Goal: Information Seeking & Learning: Learn about a topic

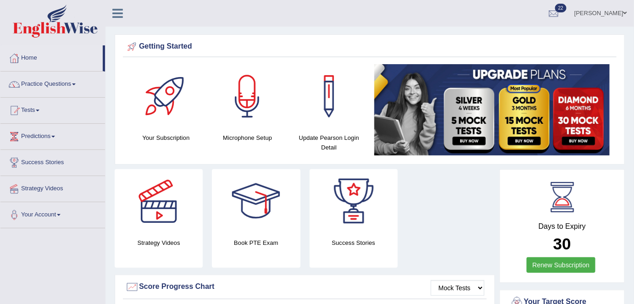
drag, startPoint x: 585, startPoint y: 10, endPoint x: 585, endPoint y: 18, distance: 7.8
click at [585, 10] on link "Sukhdeep Singh Kaurha" at bounding box center [601, 12] width 67 height 24
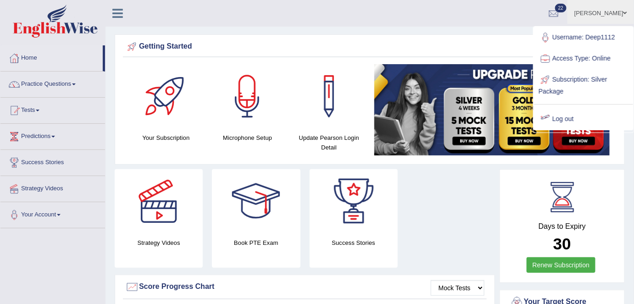
click at [568, 123] on link "Log out" at bounding box center [583, 119] width 99 height 21
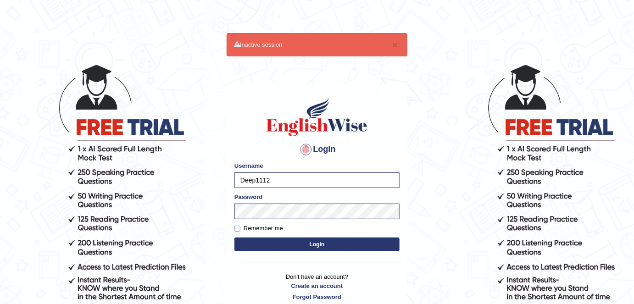
drag, startPoint x: 280, startPoint y: 179, endPoint x: 209, endPoint y: 172, distance: 71.1
click at [209, 172] on body "× Inactive session Login Please fix the following errors: Username Deep1112 Pas…" at bounding box center [317, 184] width 634 height 304
type input "Shail024"
click at [278, 227] on label "Remember me" at bounding box center [259, 228] width 49 height 9
click at [241, 227] on input "Remember me" at bounding box center [238, 229] width 6 height 6
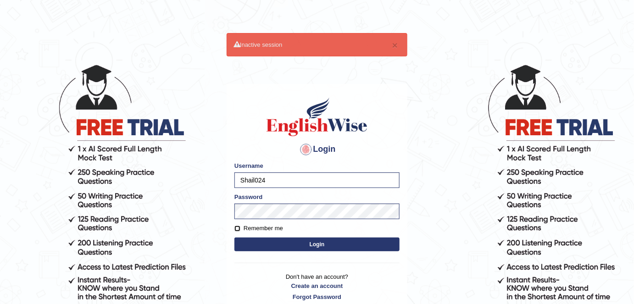
checkbox input "true"
click at [299, 245] on button "Login" at bounding box center [317, 245] width 165 height 14
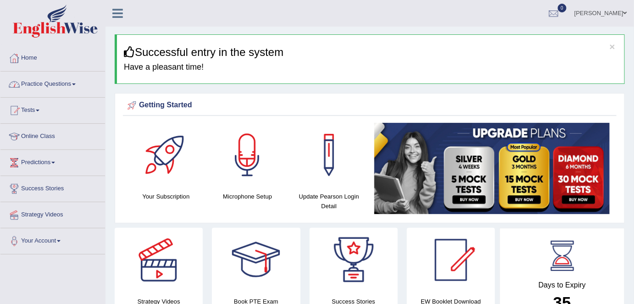
click at [79, 84] on link "Practice Questions" at bounding box center [52, 83] width 105 height 23
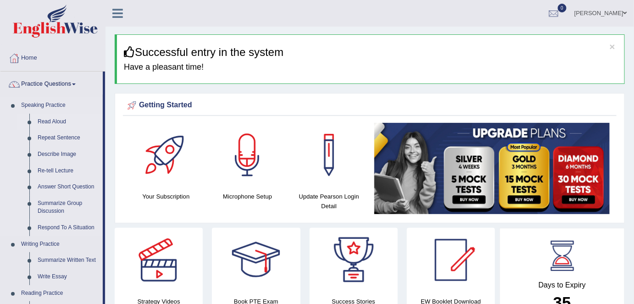
click at [60, 122] on link "Read Aloud" at bounding box center [68, 122] width 69 height 17
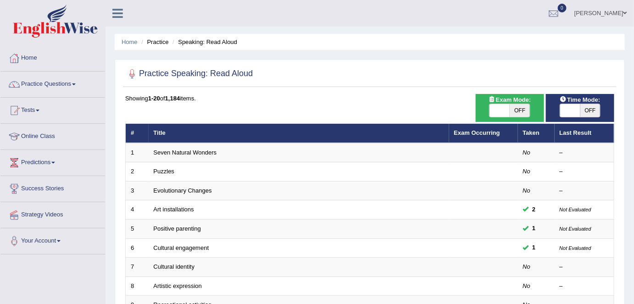
click at [522, 110] on span "OFF" at bounding box center [520, 110] width 20 height 13
checkbox input "true"
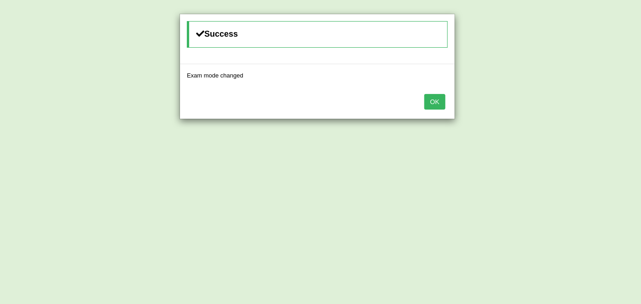
click at [425, 102] on button "OK" at bounding box center [434, 102] width 21 height 16
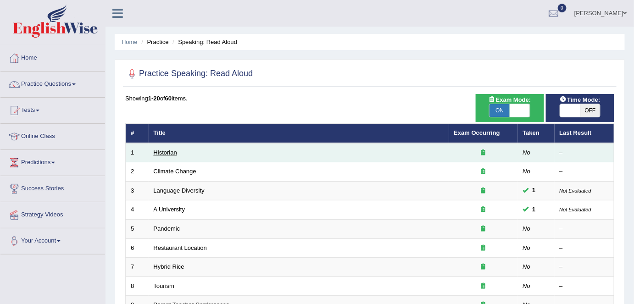
click at [167, 149] on link "Historian" at bounding box center [165, 152] width 23 height 7
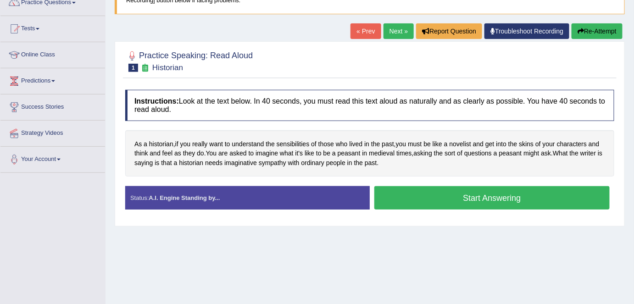
scroll to position [83, 0]
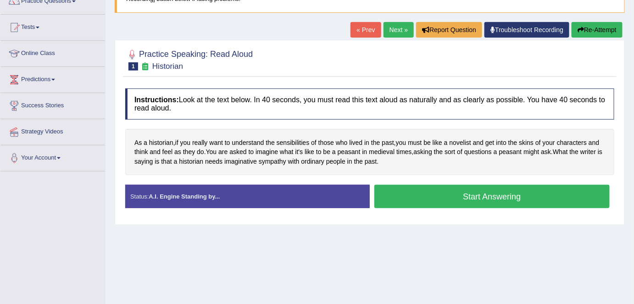
click at [432, 256] on div "Home Practice Speaking: Read Aloud Historian * Remember to use the device Commu…" at bounding box center [370, 146] width 529 height 459
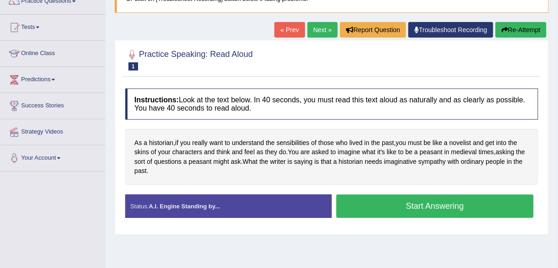
click at [308, 30] on link "Next »" at bounding box center [323, 30] width 30 height 16
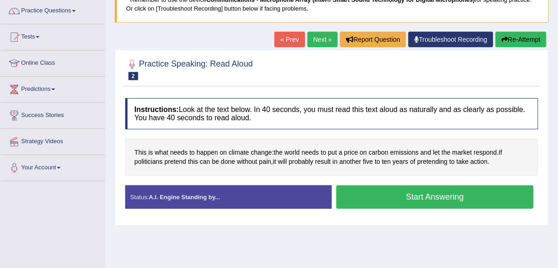
click at [311, 44] on link "Next »" at bounding box center [323, 40] width 30 height 16
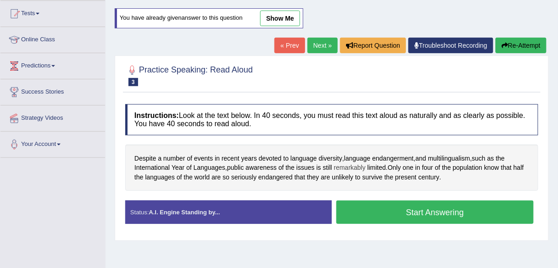
scroll to position [110, 0]
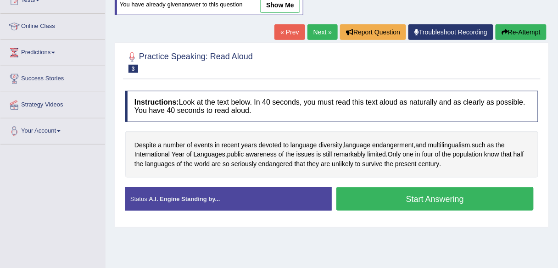
click at [318, 34] on link "Next »" at bounding box center [323, 32] width 30 height 16
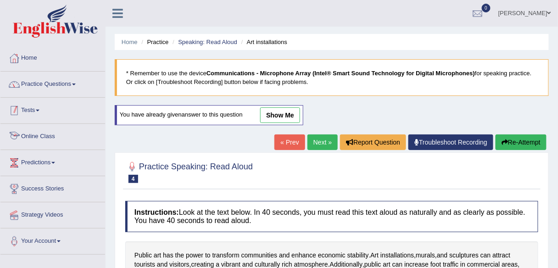
click at [66, 86] on link "Practice Questions" at bounding box center [52, 83] width 105 height 23
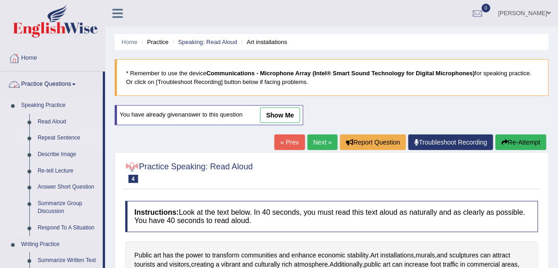
drag, startPoint x: 56, startPoint y: 137, endPoint x: 72, endPoint y: 138, distance: 16.6
click at [56, 137] on link "Repeat Sentence" at bounding box center [68, 138] width 69 height 17
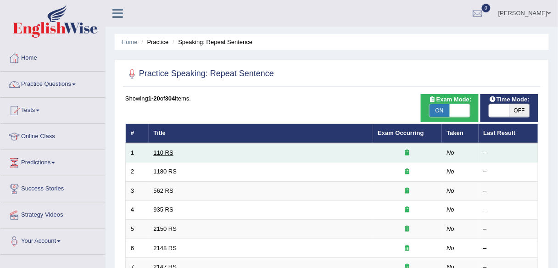
click at [158, 152] on link "110 RS" at bounding box center [164, 152] width 20 height 7
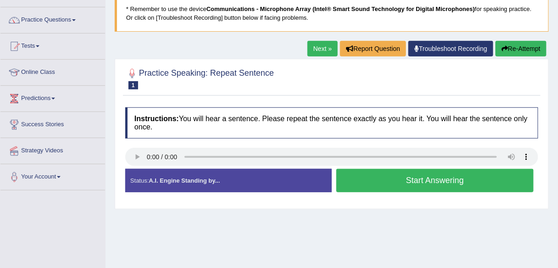
scroll to position [73, 0]
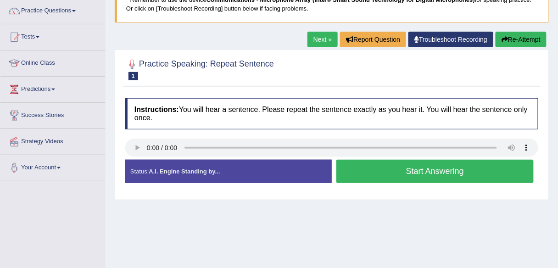
click at [364, 184] on div "Start Answering" at bounding box center [435, 173] width 207 height 26
click at [364, 174] on button "Start Answering" at bounding box center [434, 171] width 197 height 23
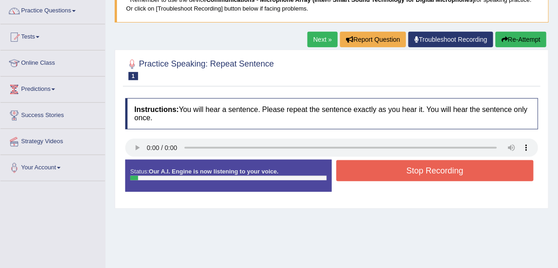
click at [364, 172] on button "Stop Recording" at bounding box center [434, 170] width 197 height 21
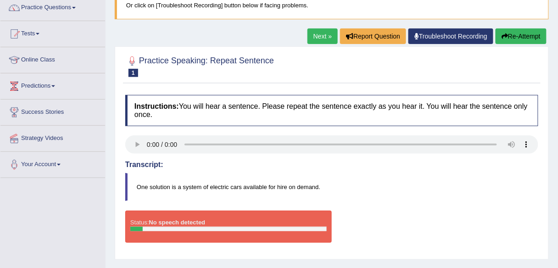
scroll to position [0, 0]
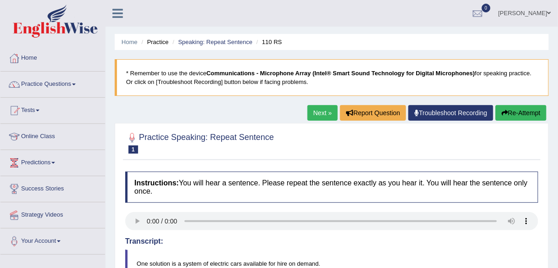
click at [508, 114] on button "Re-Attempt" at bounding box center [521, 113] width 51 height 16
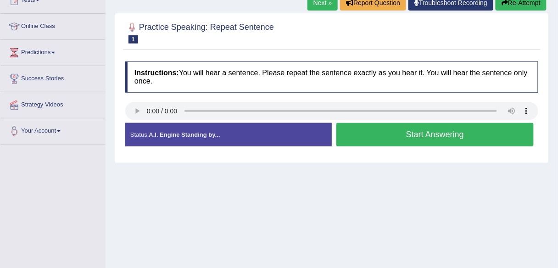
click at [359, 139] on button "Start Answering" at bounding box center [434, 134] width 197 height 23
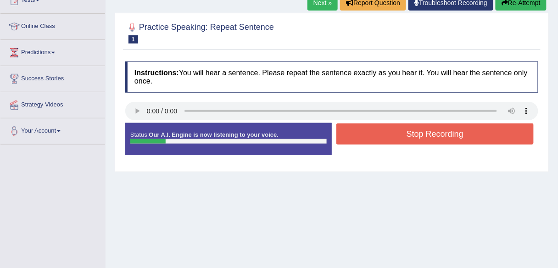
click at [359, 139] on button "Stop Recording" at bounding box center [434, 133] width 197 height 21
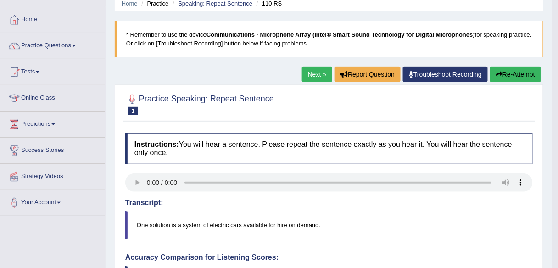
scroll to position [37, 0]
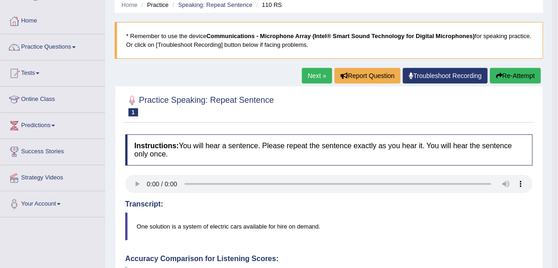
click at [314, 66] on div "Home Practice Speaking: Repeat Sentence 110 RS * Remember to use the device Com…" at bounding box center [329, 270] width 447 height 614
click at [312, 73] on link "Next »" at bounding box center [317, 76] width 30 height 16
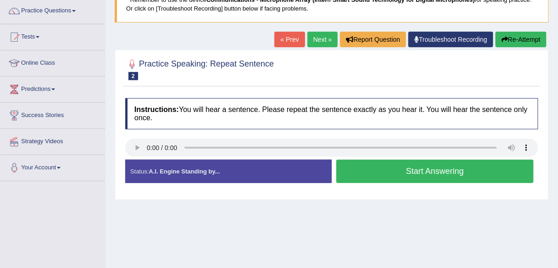
click at [319, 39] on link "Next »" at bounding box center [323, 40] width 30 height 16
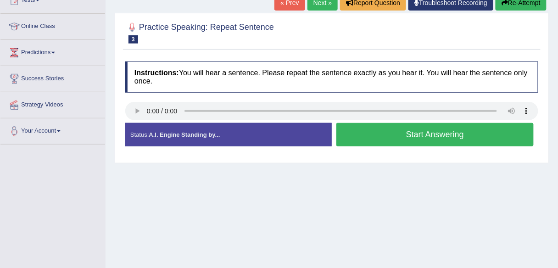
click at [376, 141] on button "Start Answering" at bounding box center [434, 134] width 197 height 23
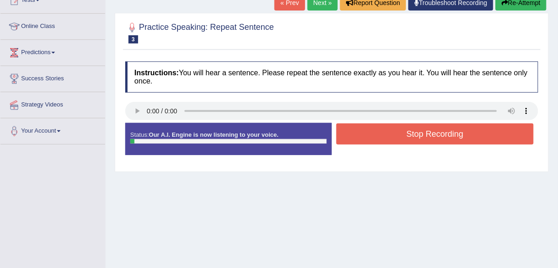
click at [376, 141] on button "Stop Recording" at bounding box center [434, 133] width 197 height 21
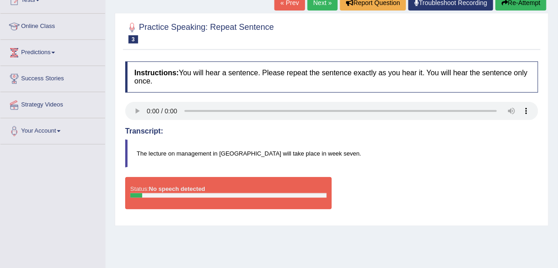
click at [328, 11] on div "« Prev Next » Report Question Troubleshoot Recording Re-Attempt" at bounding box center [411, 4] width 274 height 18
click at [328, 6] on link "Next »" at bounding box center [323, 3] width 30 height 16
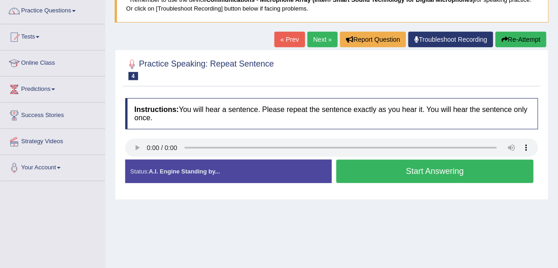
click at [360, 170] on button "Start Answering" at bounding box center [434, 171] width 197 height 23
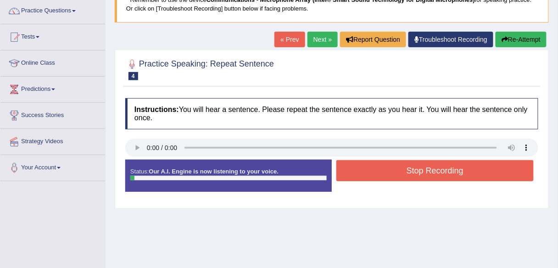
click at [360, 169] on button "Stop Recording" at bounding box center [434, 170] width 197 height 21
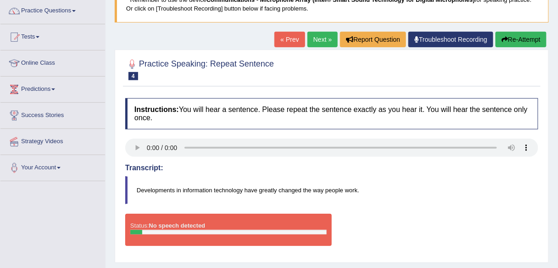
click at [319, 39] on link "Next »" at bounding box center [323, 40] width 30 height 16
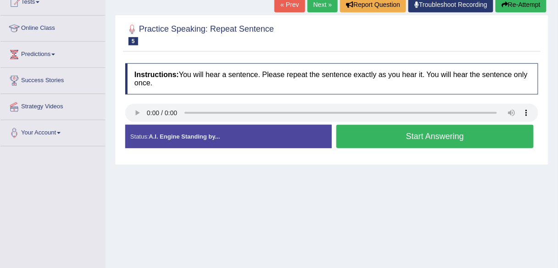
scroll to position [110, 0]
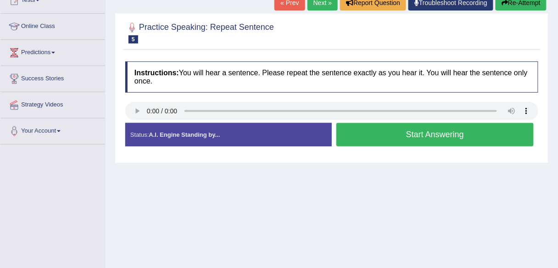
click at [225, 41] on h2 "Practice Speaking: Repeat Sentence 5 2150 RS" at bounding box center [199, 32] width 149 height 23
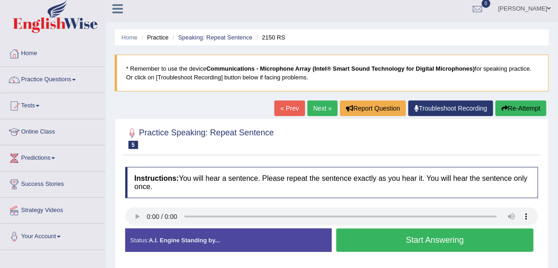
scroll to position [0, 0]
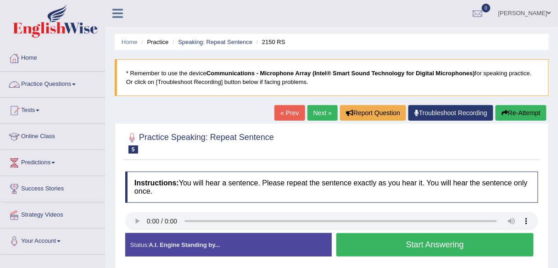
click at [73, 89] on link "Practice Questions" at bounding box center [52, 83] width 105 height 23
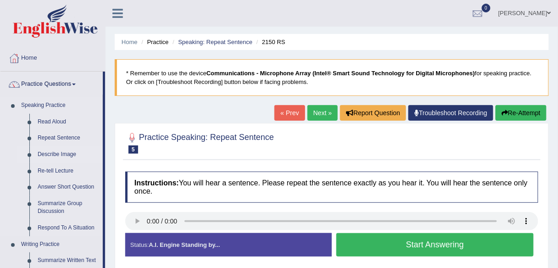
click at [64, 153] on link "Describe Image" at bounding box center [68, 154] width 69 height 17
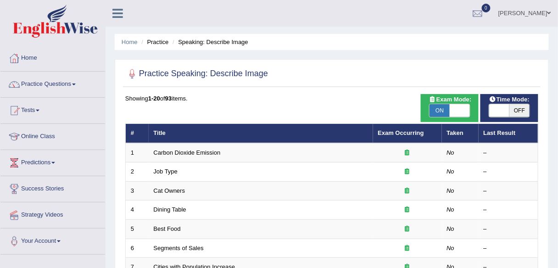
click at [76, 82] on link "Practice Questions" at bounding box center [52, 83] width 105 height 23
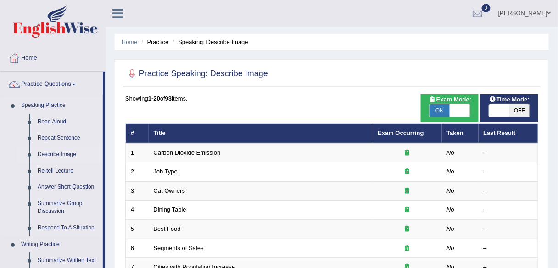
scroll to position [37, 0]
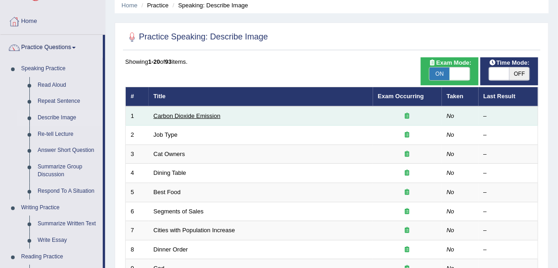
click at [196, 114] on link "Carbon Dioxide Emission" at bounding box center [187, 115] width 67 height 7
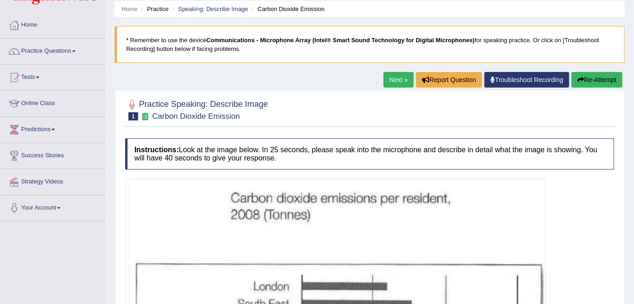
scroll to position [31, 0]
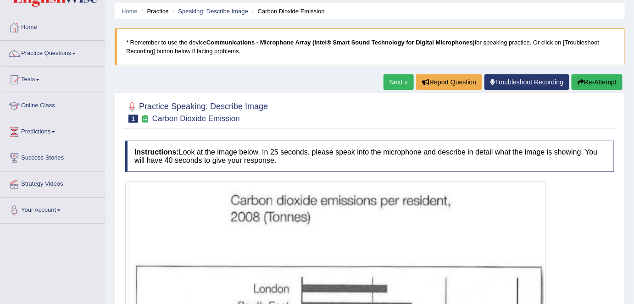
drag, startPoint x: 402, startPoint y: 86, endPoint x: 409, endPoint y: 113, distance: 28.1
click at [402, 85] on link "Next »" at bounding box center [399, 82] width 30 height 16
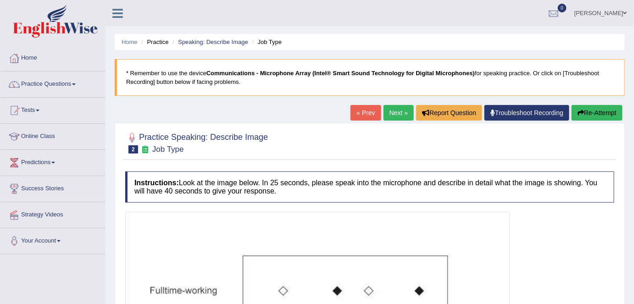
scroll to position [27, 0]
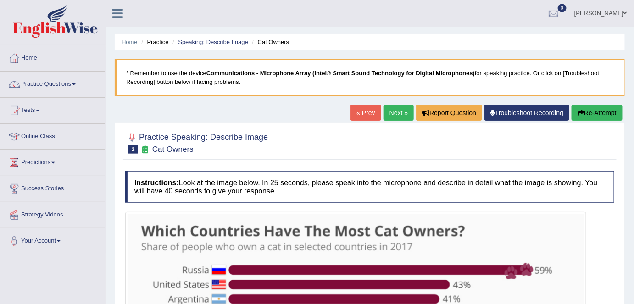
click at [386, 109] on link "Next »" at bounding box center [399, 113] width 30 height 16
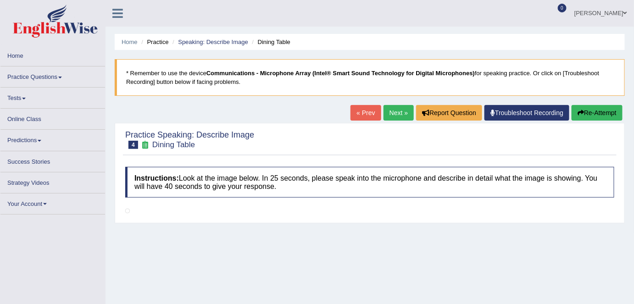
scroll to position [83, 0]
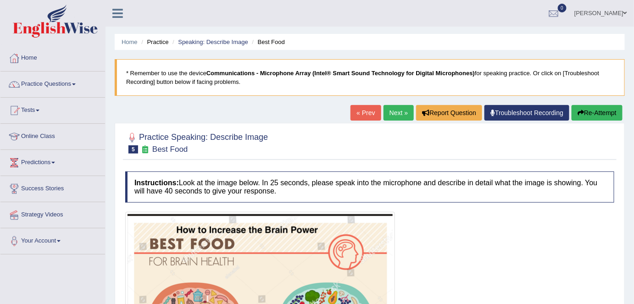
click at [394, 120] on link "Next »" at bounding box center [399, 113] width 30 height 16
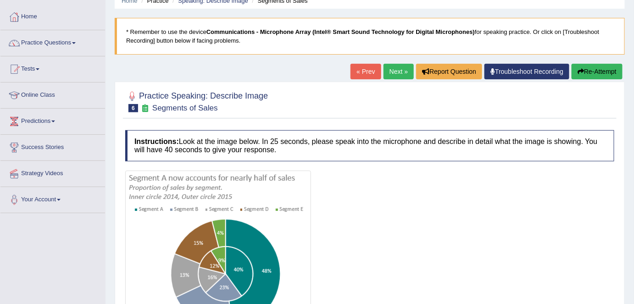
scroll to position [29, 0]
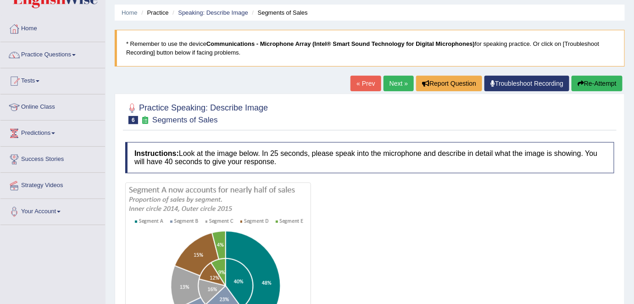
click at [399, 82] on link "Next »" at bounding box center [399, 84] width 30 height 16
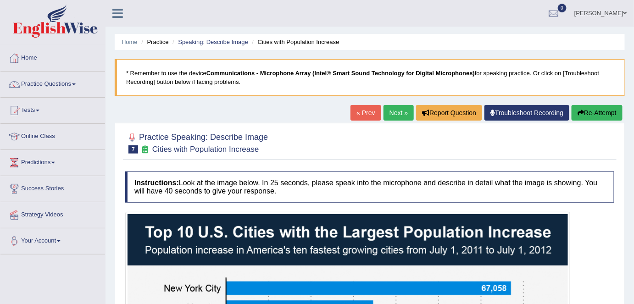
click at [397, 110] on link "Next »" at bounding box center [399, 113] width 30 height 16
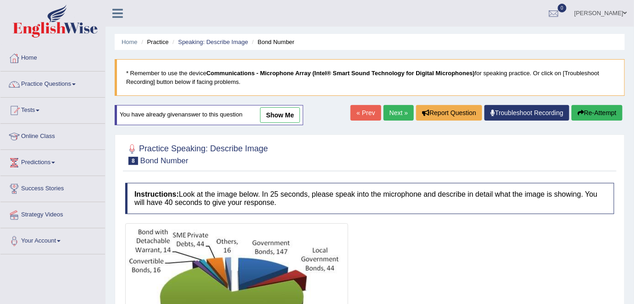
click at [392, 111] on link "Next »" at bounding box center [399, 113] width 30 height 16
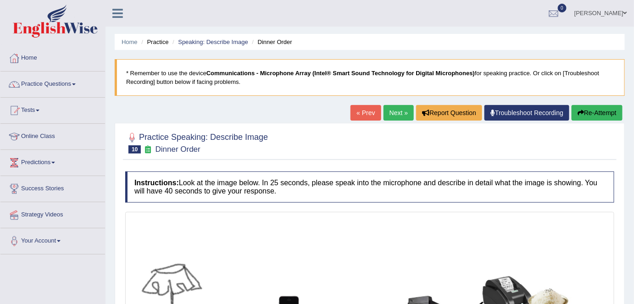
drag, startPoint x: 0, startPoint y: 0, endPoint x: 392, endPoint y: 113, distance: 408.4
click at [392, 113] on link "Next »" at bounding box center [399, 113] width 30 height 16
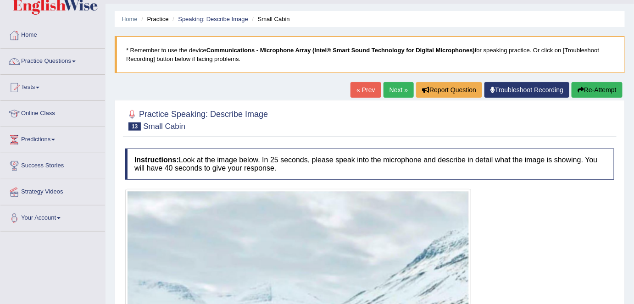
scroll to position [11, 0]
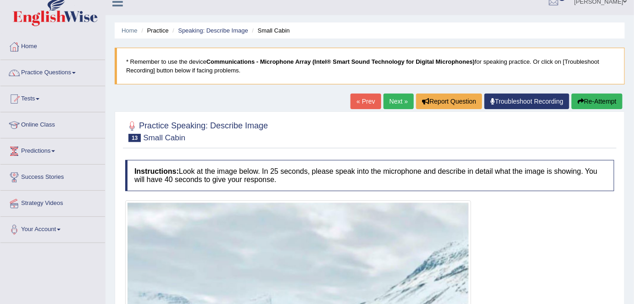
click at [394, 98] on link "Next »" at bounding box center [399, 102] width 30 height 16
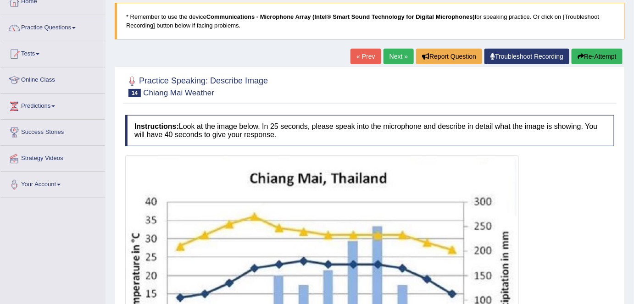
scroll to position [54, 0]
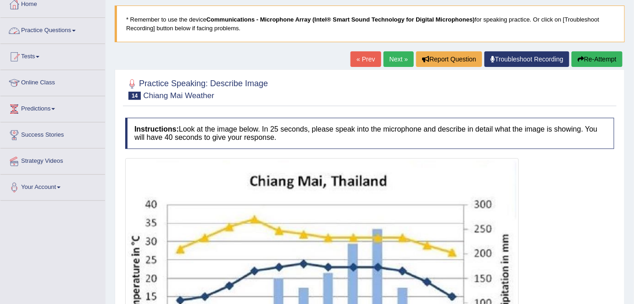
click at [72, 33] on link "Practice Questions" at bounding box center [52, 29] width 105 height 23
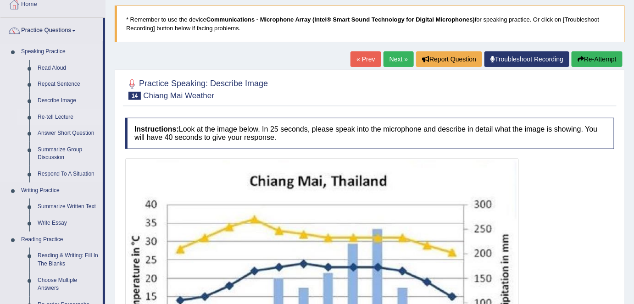
click at [68, 115] on link "Re-tell Lecture" at bounding box center [68, 117] width 69 height 17
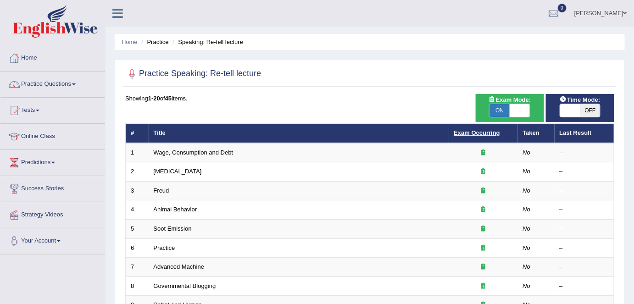
click at [486, 131] on link "Exam Occurring" at bounding box center [477, 132] width 46 height 7
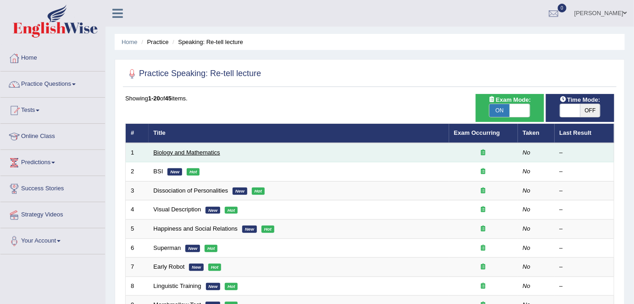
drag, startPoint x: 0, startPoint y: 0, endPoint x: 205, endPoint y: 151, distance: 254.5
click at [205, 151] on link "Biology and Mathematics" at bounding box center [187, 152] width 67 height 7
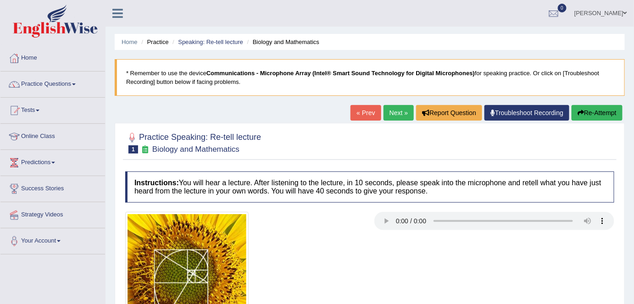
scroll to position [41, 0]
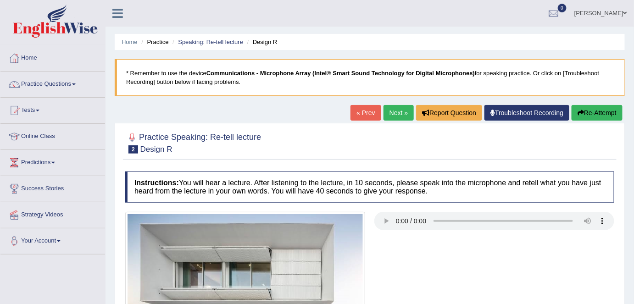
click at [354, 115] on link "« Prev" at bounding box center [366, 113] width 30 height 16
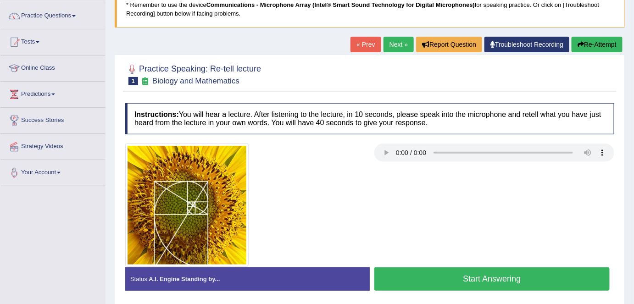
scroll to position [83, 0]
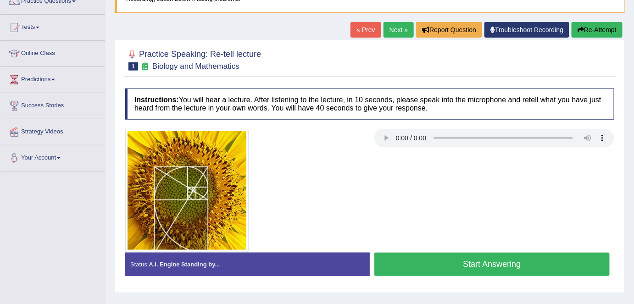
click at [364, 196] on div at bounding box center [245, 190] width 249 height 123
click at [369, 180] on div at bounding box center [245, 190] width 249 height 123
click at [411, 260] on button "Start Answering" at bounding box center [492, 264] width 235 height 23
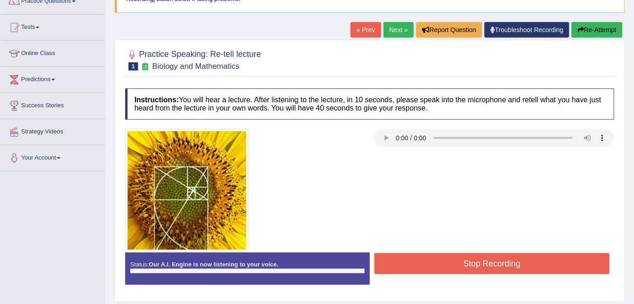
click at [411, 260] on button "Stop Recording" at bounding box center [492, 263] width 235 height 21
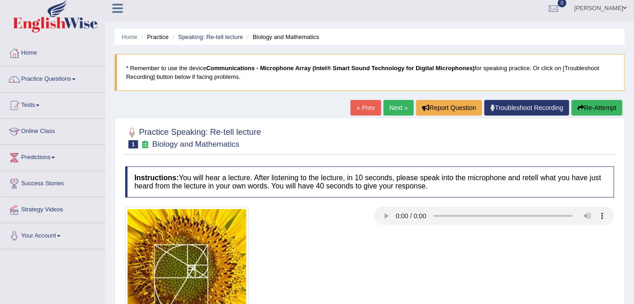
scroll to position [0, 0]
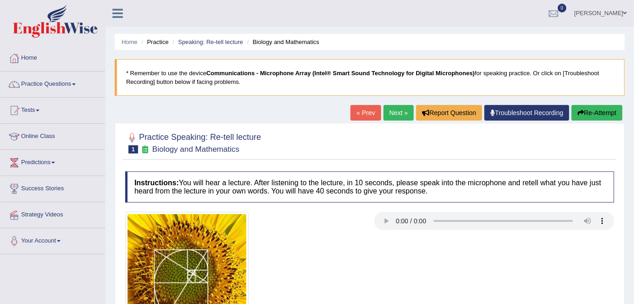
click at [392, 119] on link "Next »" at bounding box center [399, 113] width 30 height 16
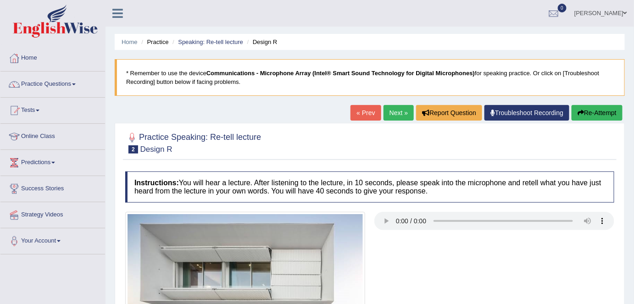
click at [399, 115] on link "Next »" at bounding box center [399, 113] width 30 height 16
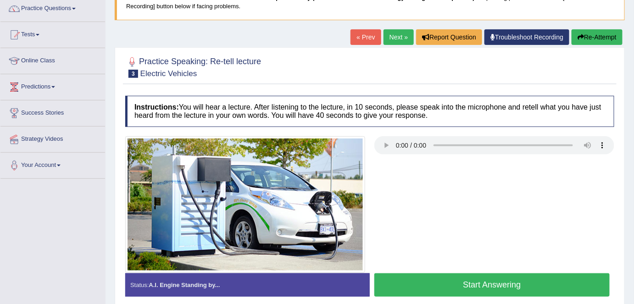
scroll to position [83, 0]
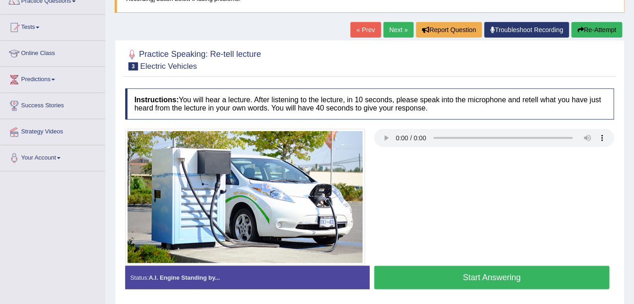
click at [392, 198] on div at bounding box center [370, 197] width 498 height 137
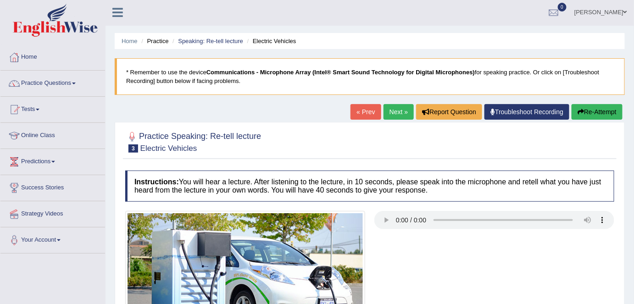
scroll to position [0, 0]
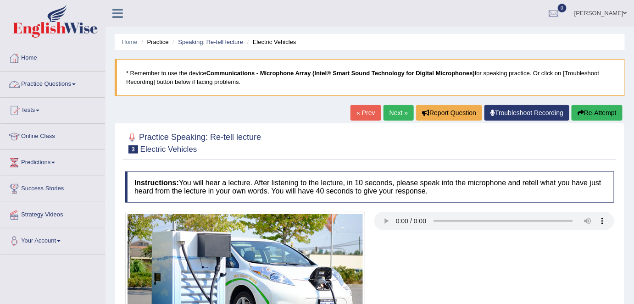
click at [76, 84] on span at bounding box center [74, 85] width 4 height 2
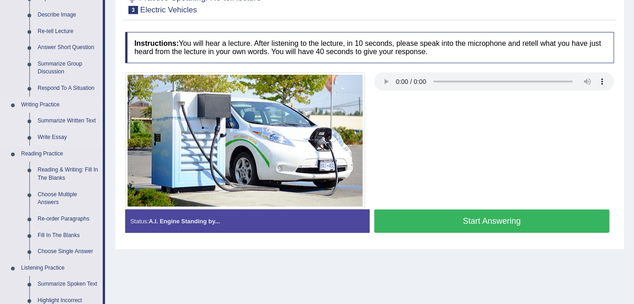
scroll to position [167, 0]
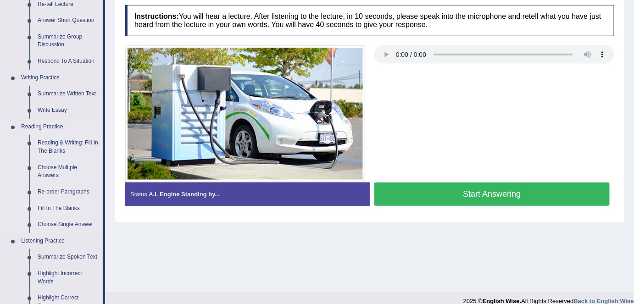
click at [71, 207] on link "Fill In The Blanks" at bounding box center [68, 209] width 69 height 17
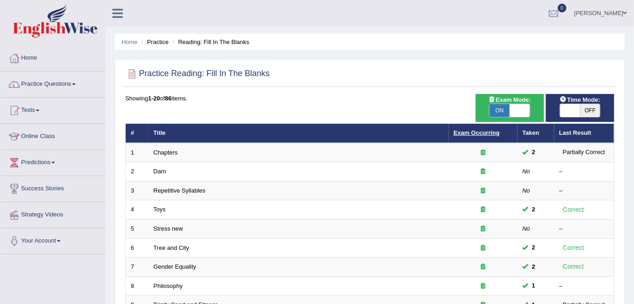
click at [469, 130] on link "Exam Occurring" at bounding box center [477, 132] width 46 height 7
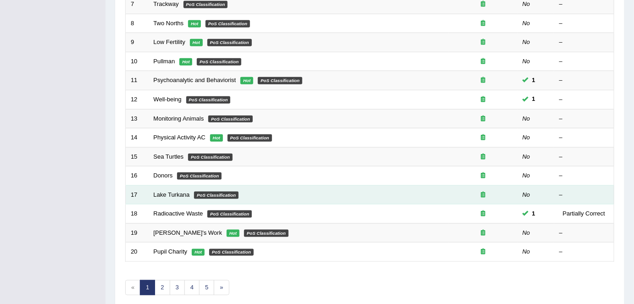
scroll to position [299, 0]
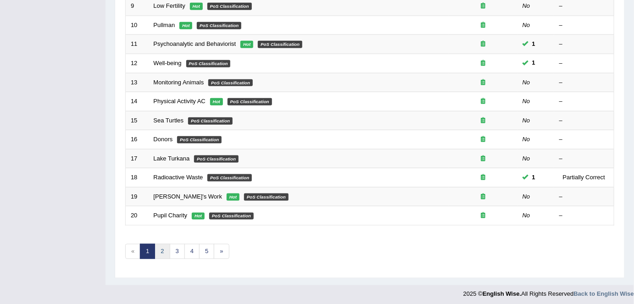
click at [166, 248] on link "2" at bounding box center [162, 251] width 15 height 15
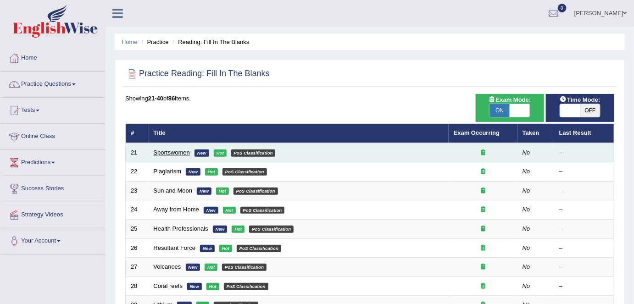
click at [177, 151] on link "Sportswomen" at bounding box center [172, 152] width 36 height 7
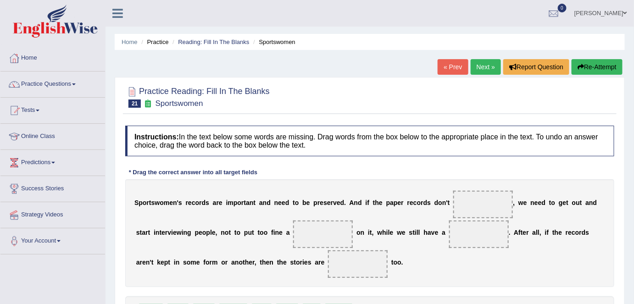
click at [488, 67] on link "Next »" at bounding box center [486, 67] width 30 height 16
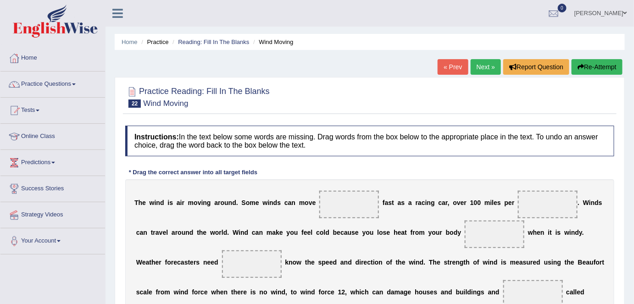
click at [493, 62] on link "Next »" at bounding box center [486, 67] width 30 height 16
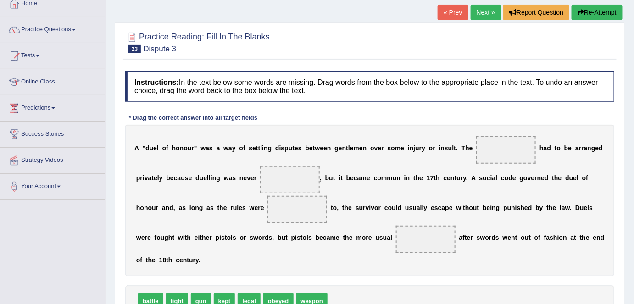
scroll to position [125, 0]
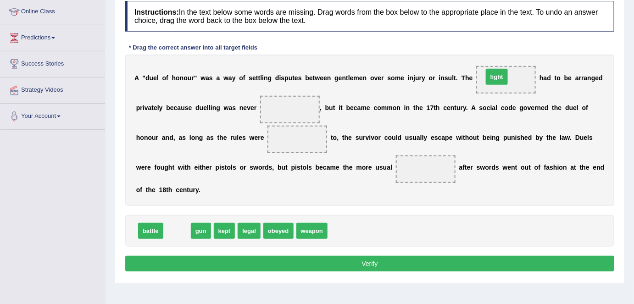
drag, startPoint x: 170, startPoint y: 227, endPoint x: 490, endPoint y: 73, distance: 355.6
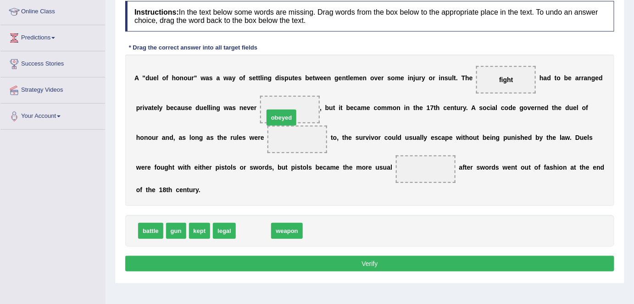
drag, startPoint x: 260, startPoint y: 231, endPoint x: 288, endPoint y: 117, distance: 117.8
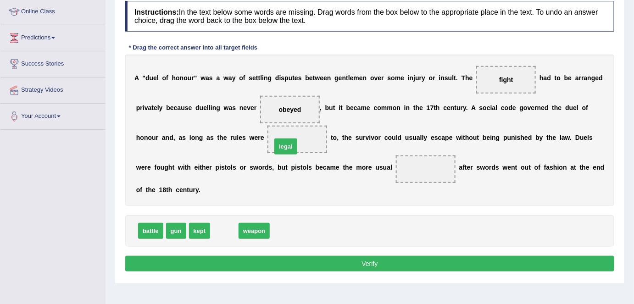
drag, startPoint x: 224, startPoint y: 228, endPoint x: 285, endPoint y: 143, distance: 104.2
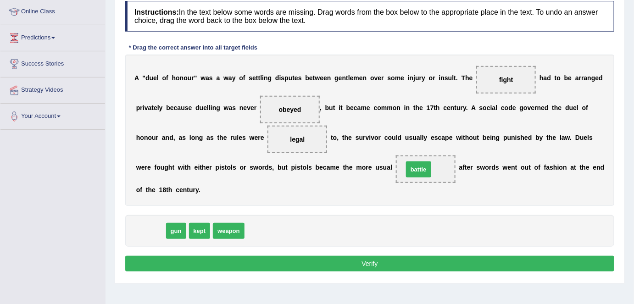
drag, startPoint x: 160, startPoint y: 232, endPoint x: 428, endPoint y: 170, distance: 275.0
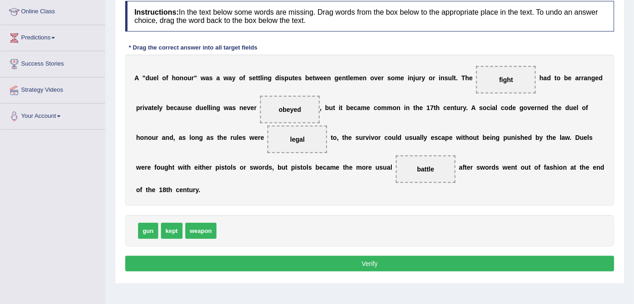
click at [353, 258] on button "Verify" at bounding box center [369, 264] width 489 height 16
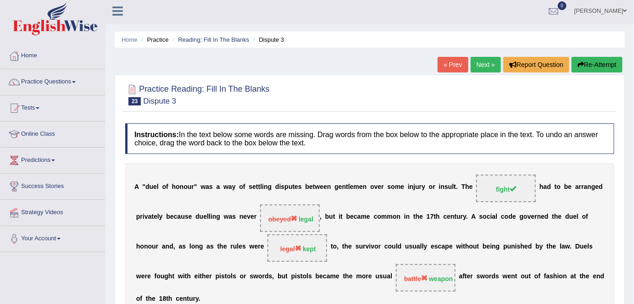
scroll to position [0, 0]
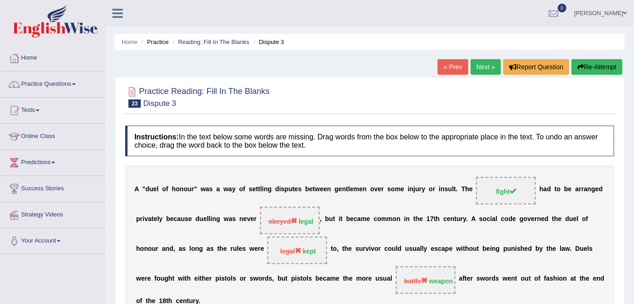
click at [476, 69] on link "Next »" at bounding box center [486, 67] width 30 height 16
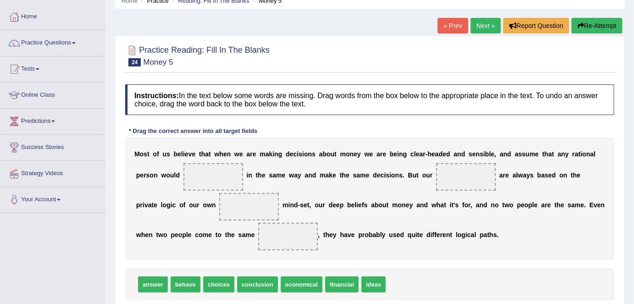
scroll to position [83, 0]
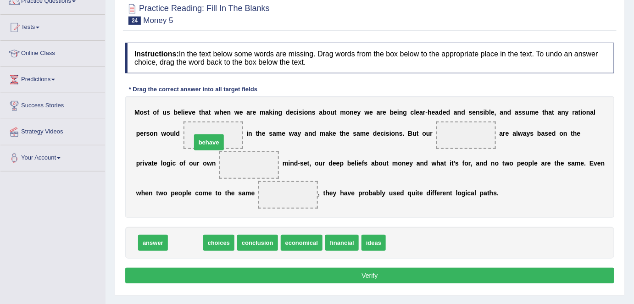
drag, startPoint x: 187, startPoint y: 238, endPoint x: 211, endPoint y: 137, distance: 103.7
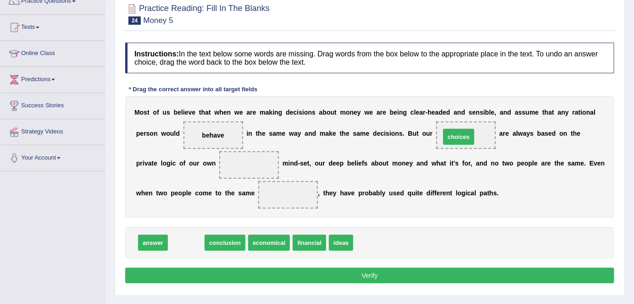
drag, startPoint x: 189, startPoint y: 241, endPoint x: 461, endPoint y: 135, distance: 292.7
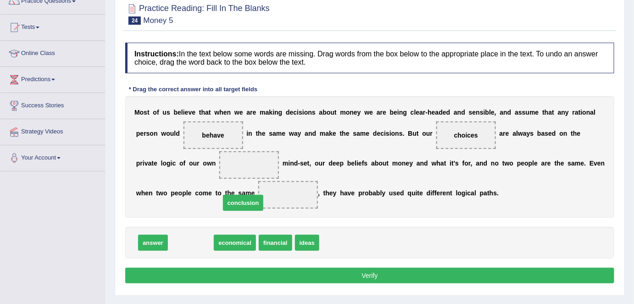
drag, startPoint x: 198, startPoint y: 237, endPoint x: 300, endPoint y: 199, distance: 108.6
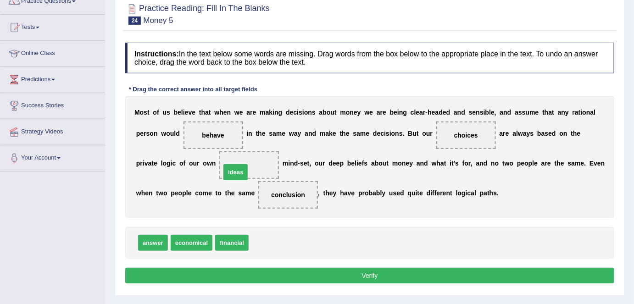
drag, startPoint x: 268, startPoint y: 230, endPoint x: 241, endPoint y: 168, distance: 68.2
click at [310, 274] on button "Verify" at bounding box center [369, 276] width 489 height 16
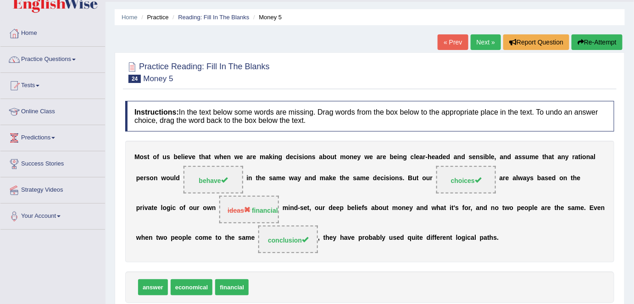
scroll to position [0, 0]
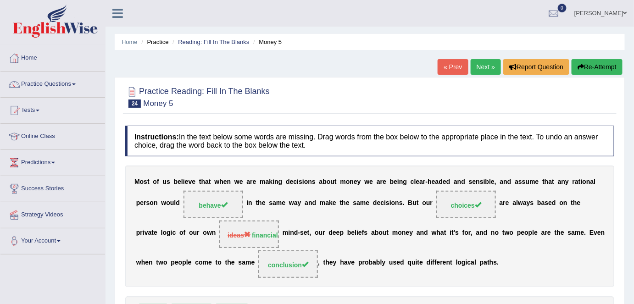
click at [74, 84] on link "Practice Questions" at bounding box center [52, 83] width 105 height 23
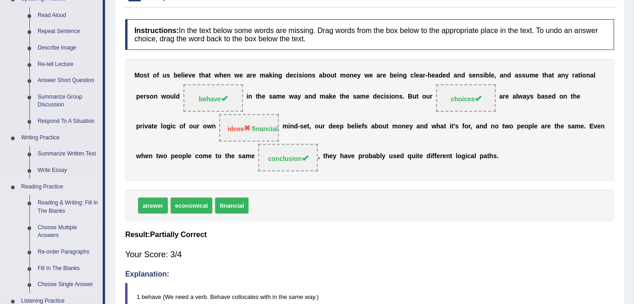
scroll to position [125, 0]
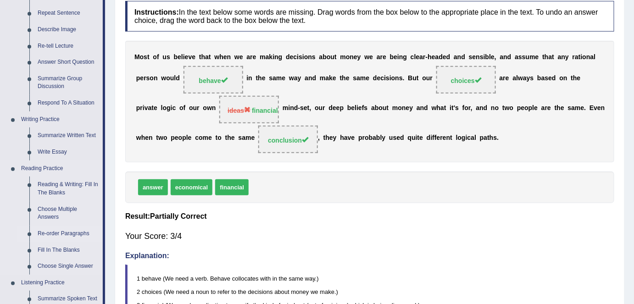
click at [66, 233] on link "Re-order Paragraphs" at bounding box center [68, 234] width 69 height 17
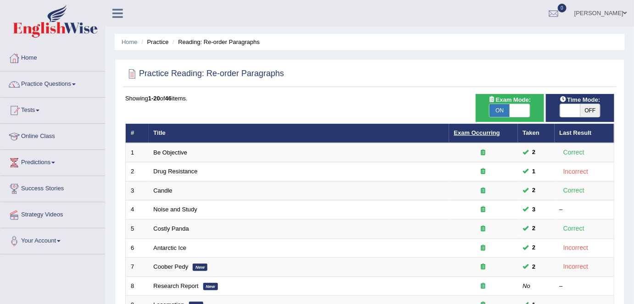
click at [480, 129] on link "Exam Occurring" at bounding box center [477, 132] width 46 height 7
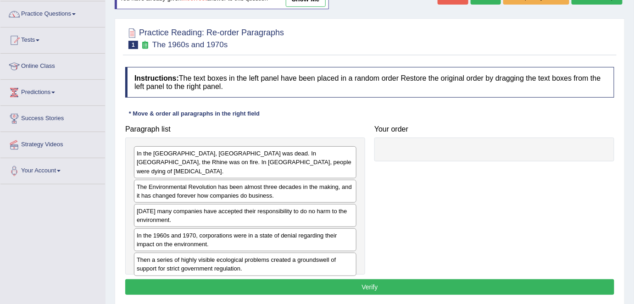
scroll to position [83, 0]
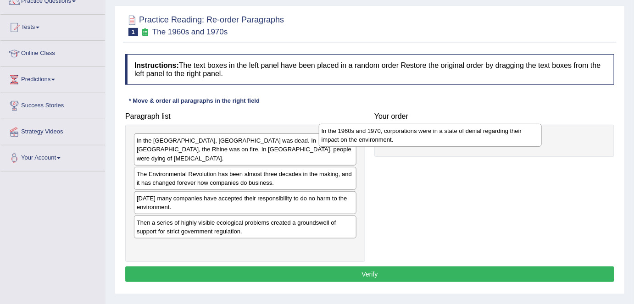
drag, startPoint x: 311, startPoint y: 219, endPoint x: 496, endPoint y: 137, distance: 202.6
click at [496, 137] on div "In the 1960s and 1970, corporations were in a state of denial regarding their i…" at bounding box center [430, 135] width 223 height 23
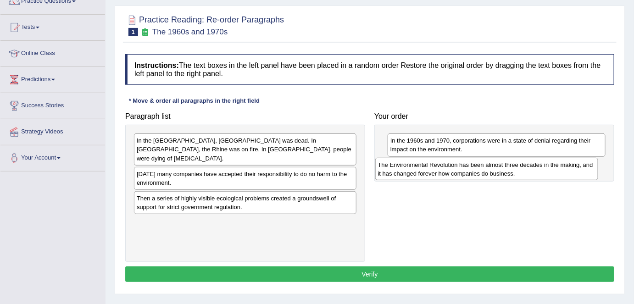
drag, startPoint x: 292, startPoint y: 168, endPoint x: 467, endPoint y: 168, distance: 174.9
click at [467, 168] on div "The Environmental Revolution has been almost three decades in the making, and i…" at bounding box center [486, 169] width 223 height 23
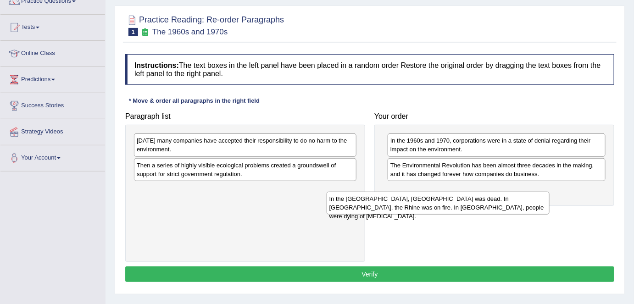
drag, startPoint x: 274, startPoint y: 141, endPoint x: 467, endPoint y: 199, distance: 201.3
click at [467, 199] on div "In the United States, Lake Erie was dead. In Europe, the Rhine was on fire. In …" at bounding box center [438, 203] width 223 height 23
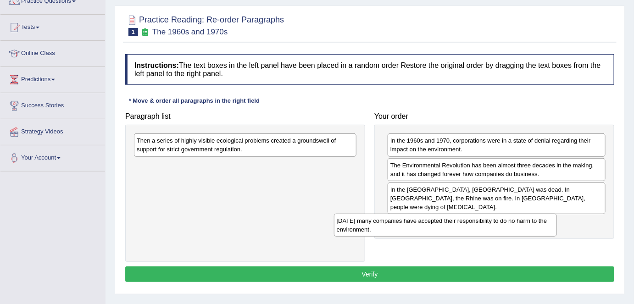
drag, startPoint x: 269, startPoint y: 149, endPoint x: 405, endPoint y: 187, distance: 141.5
click at [469, 229] on div "Today many companies have accepted their responsibility to do no harm to the en…" at bounding box center [445, 225] width 223 height 23
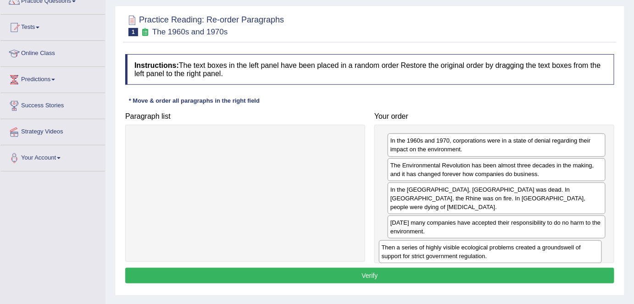
drag, startPoint x: 328, startPoint y: 150, endPoint x: 577, endPoint y: 251, distance: 269.3
click at [577, 251] on div "Then a series of highly visible ecological problems created a groundswell of su…" at bounding box center [490, 252] width 223 height 23
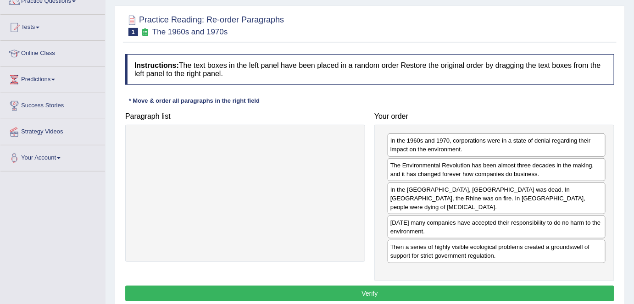
click at [403, 286] on button "Verify" at bounding box center [369, 294] width 489 height 16
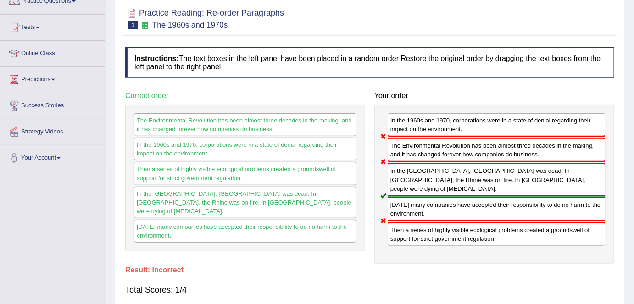
scroll to position [0, 0]
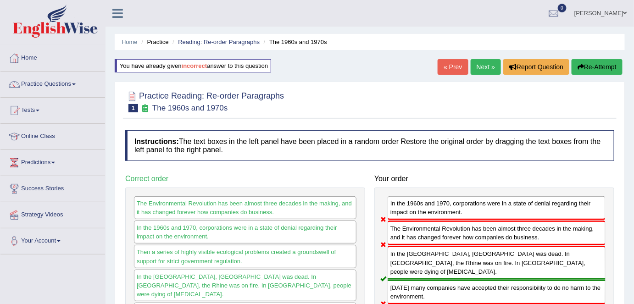
click at [477, 62] on link "Next »" at bounding box center [486, 67] width 30 height 16
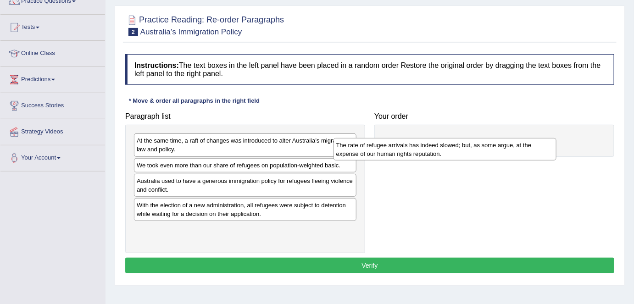
drag, startPoint x: 280, startPoint y: 163, endPoint x: 484, endPoint y: 141, distance: 205.0
click at [482, 140] on div "The rate of refugee arrivals has indeed slowed; but, as some argue, at the expe…" at bounding box center [445, 149] width 223 height 23
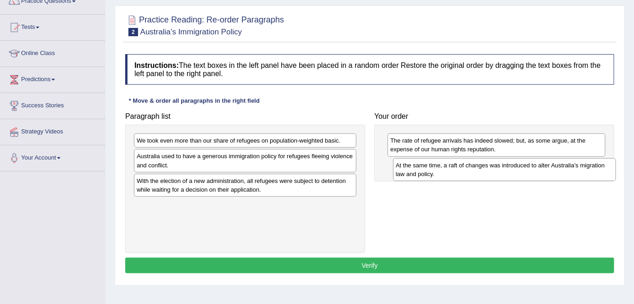
drag, startPoint x: 238, startPoint y: 141, endPoint x: 493, endPoint y: 167, distance: 256.0
click at [494, 167] on div "At the same time, a raft of changes was introduced to alter Australia’s migrati…" at bounding box center [504, 169] width 223 height 23
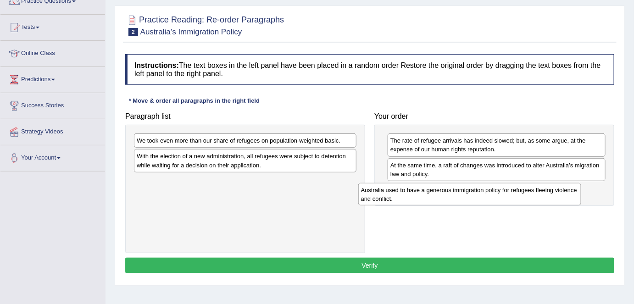
drag, startPoint x: 251, startPoint y: 164, endPoint x: 475, endPoint y: 198, distance: 226.9
click at [475, 198] on div "Australia used to have a generous immigration policy for refugees fleeing viole…" at bounding box center [469, 194] width 223 height 23
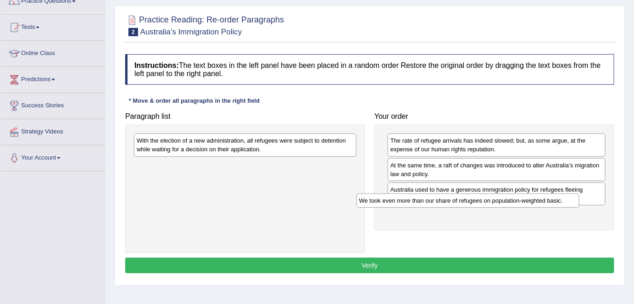
drag, startPoint x: 284, startPoint y: 145, endPoint x: 513, endPoint y: 205, distance: 236.9
click at [513, 205] on div "We took even more than our share of refugees on population-weighted basic." at bounding box center [468, 201] width 223 height 14
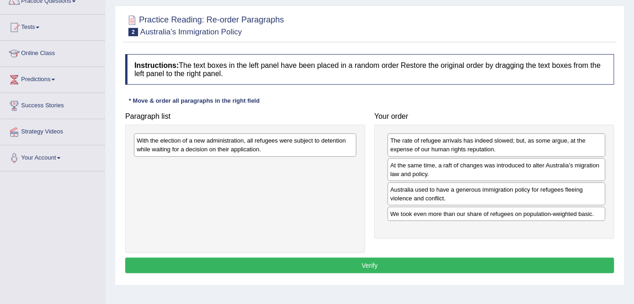
drag, startPoint x: 271, startPoint y: 132, endPoint x: 296, endPoint y: 162, distance: 39.1
click at [296, 162] on div "With the election of a new administration, all refugees were subject to detenti…" at bounding box center [245, 189] width 240 height 128
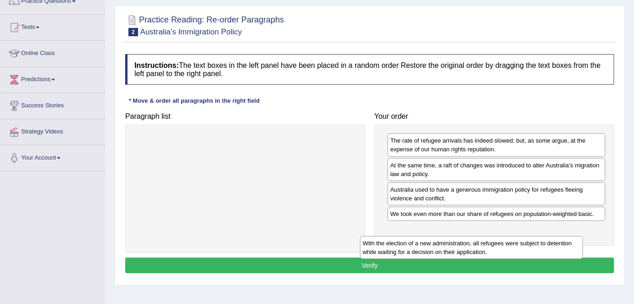
drag, startPoint x: 281, startPoint y: 139, endPoint x: 508, endPoint y: 241, distance: 248.8
click at [508, 241] on div "With the election of a new administration, all refugees were subject to detenti…" at bounding box center [471, 247] width 223 height 23
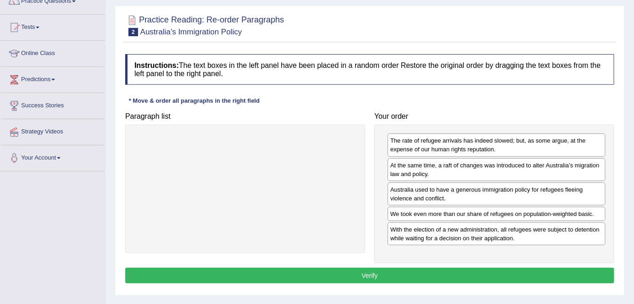
click at [397, 276] on button "Verify" at bounding box center [369, 276] width 489 height 16
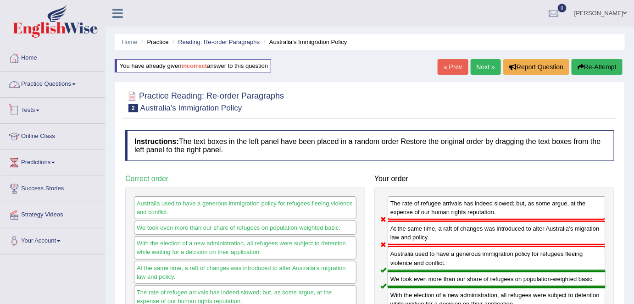
click at [76, 84] on span at bounding box center [74, 85] width 4 height 2
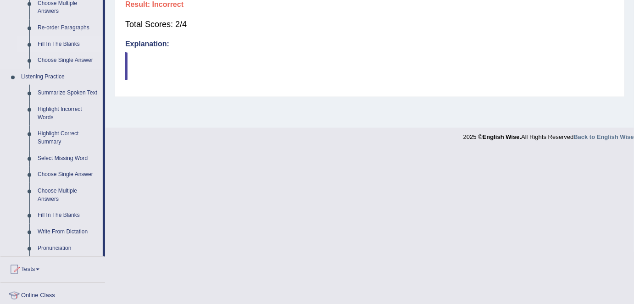
scroll to position [334, 0]
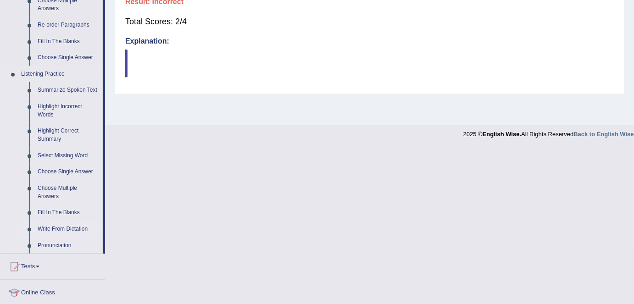
click at [65, 228] on link "Write From Dictation" at bounding box center [68, 229] width 69 height 17
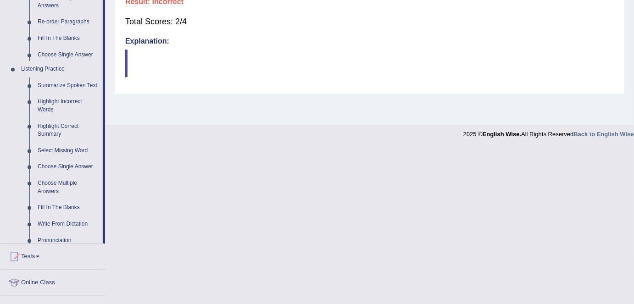
scroll to position [177, 0]
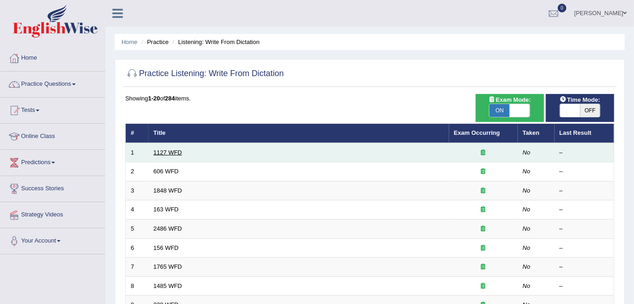
click at [177, 153] on link "1127 WFD" at bounding box center [168, 152] width 28 height 7
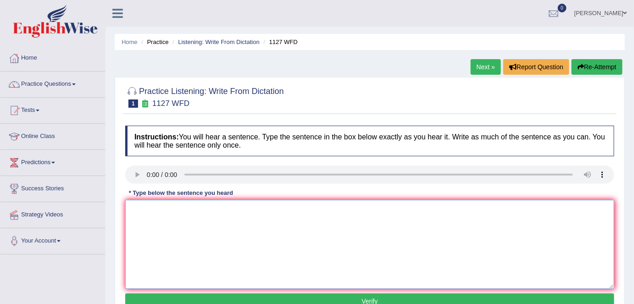
click at [191, 208] on textarea at bounding box center [369, 244] width 489 height 89
type textarea "i"
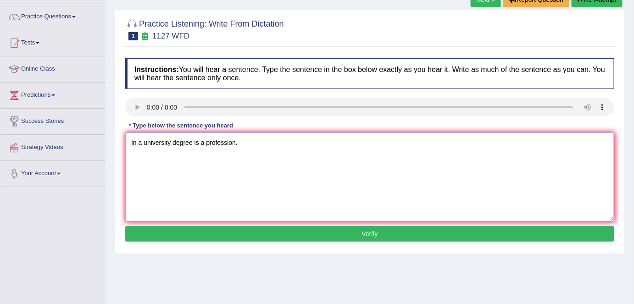
scroll to position [68, 0]
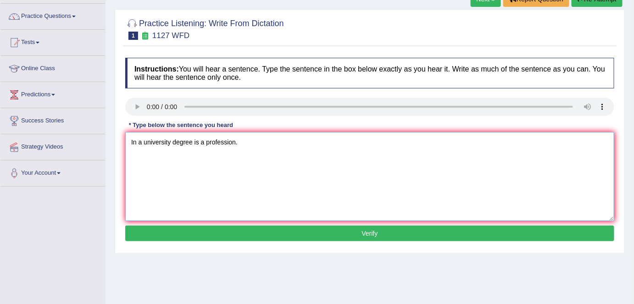
type textarea "In a university degree is a profession."
click at [216, 238] on button "Verify" at bounding box center [369, 234] width 489 height 16
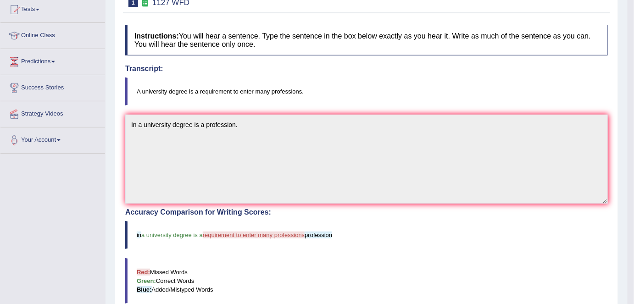
scroll to position [0, 0]
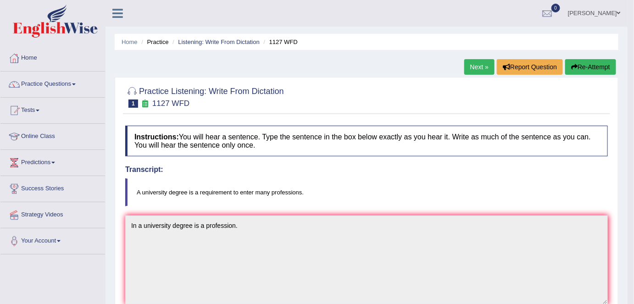
click at [469, 66] on link "Next »" at bounding box center [479, 67] width 30 height 16
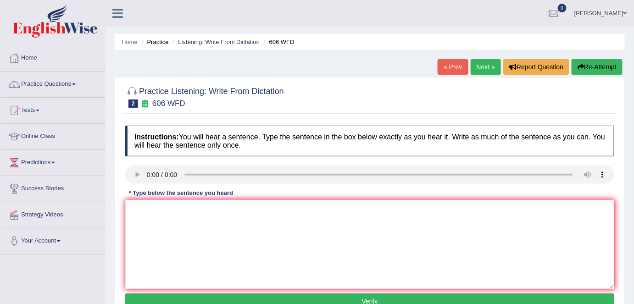
click at [248, 120] on div "Practice Listening: Write From Dictation 2 606 WFD Instructions: You will hear …" at bounding box center [370, 199] width 510 height 245
click at [201, 242] on textarea at bounding box center [369, 244] width 489 height 89
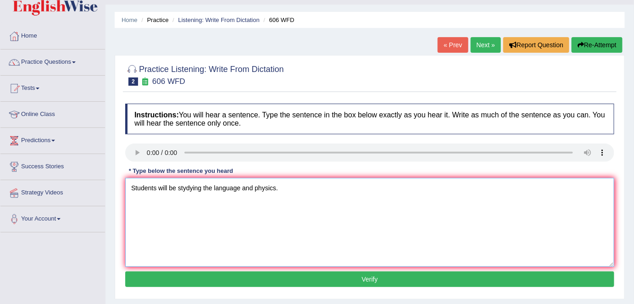
scroll to position [41, 0]
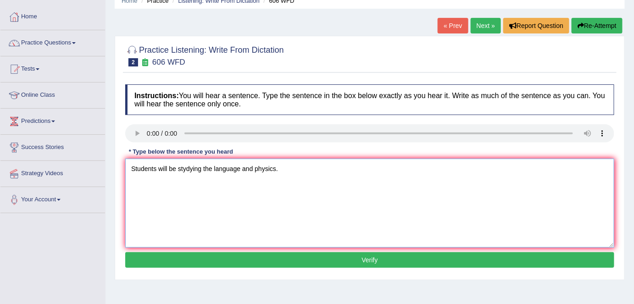
type textarea "Students will be stydying the language and physics."
click at [240, 264] on button "Verify" at bounding box center [369, 260] width 489 height 16
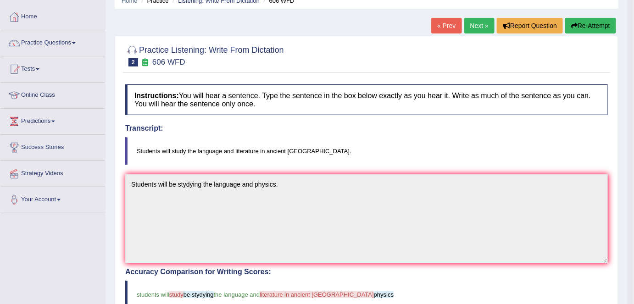
scroll to position [0, 0]
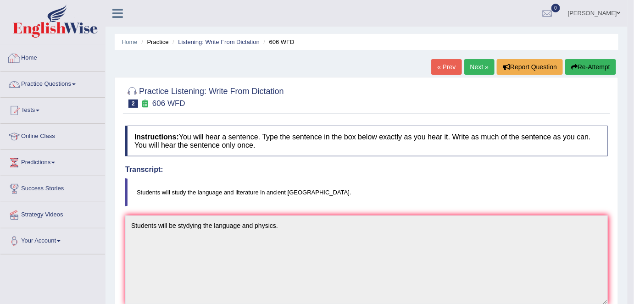
click at [55, 56] on link "Home" at bounding box center [52, 56] width 105 height 23
